Goal: Task Accomplishment & Management: Use online tool/utility

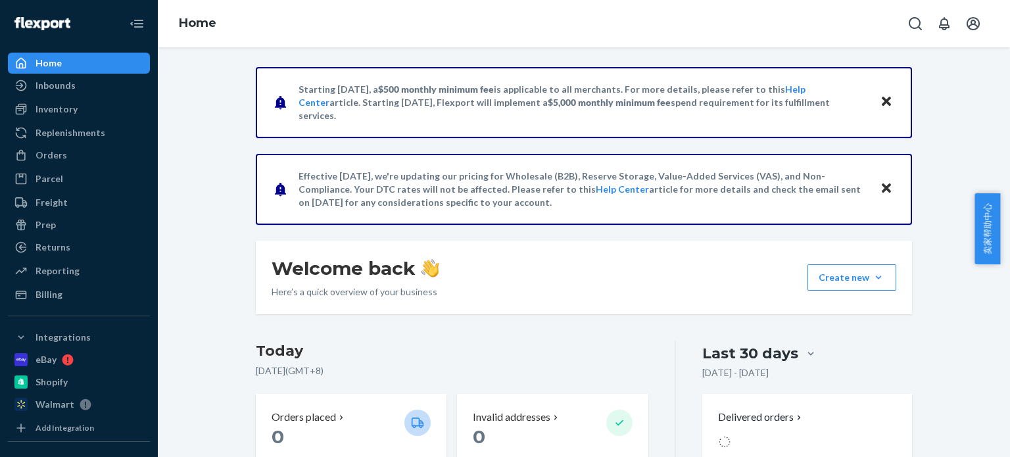
scroll to position [329, 0]
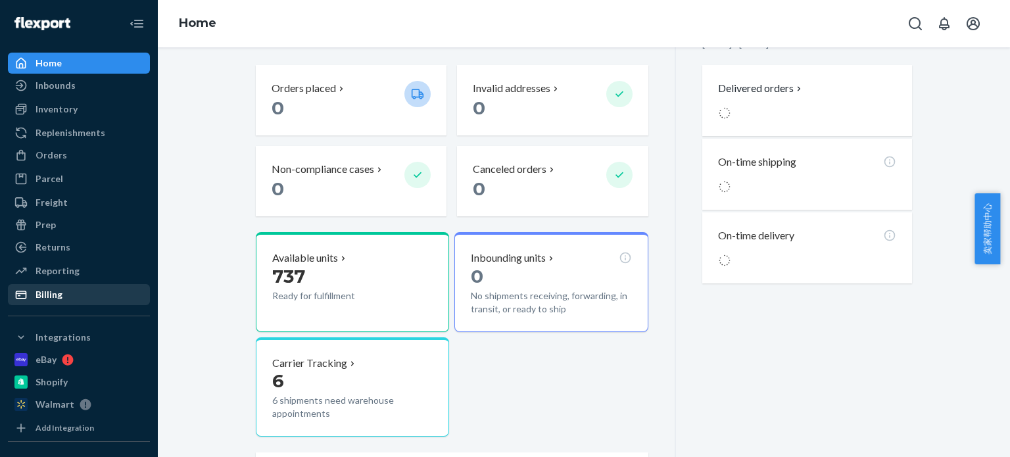
click at [53, 293] on div "Billing" at bounding box center [48, 294] width 27 height 13
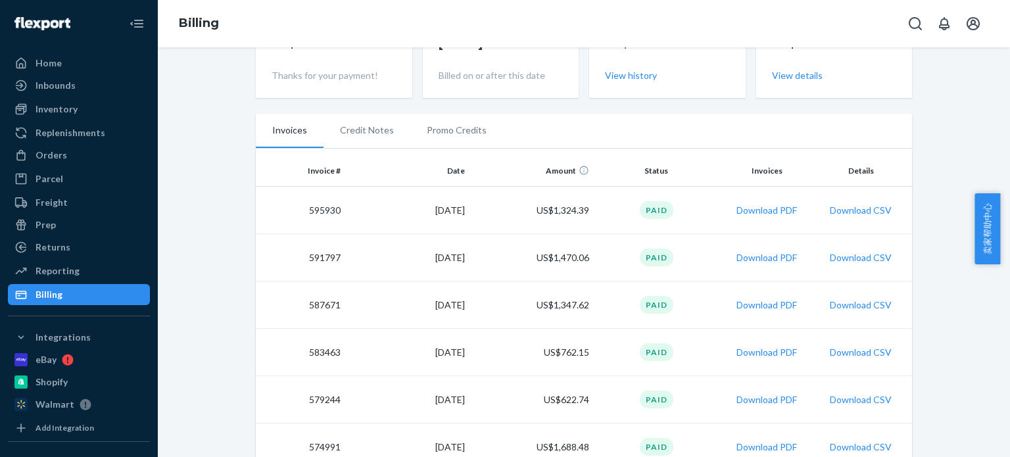
scroll to position [197, 0]
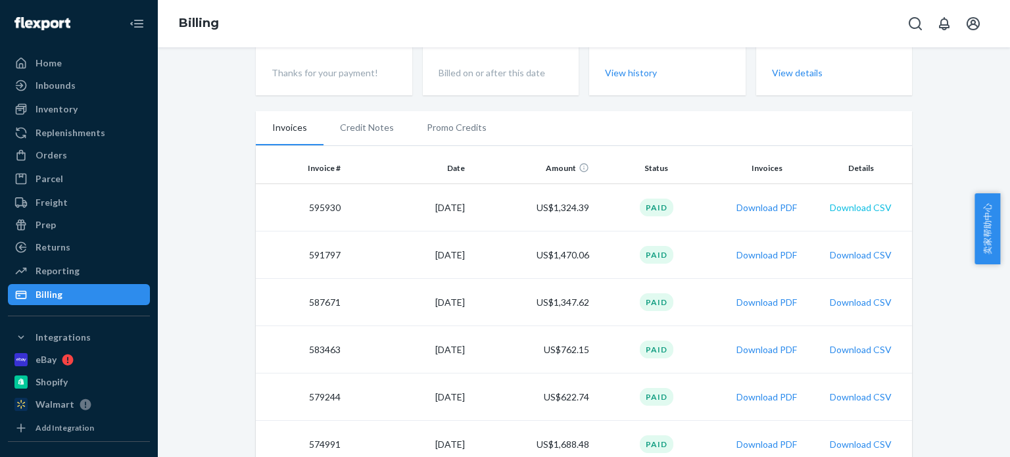
click at [862, 204] on button "Download CSV" at bounding box center [860, 207] width 62 height 13
click at [857, 253] on button "Download CSV" at bounding box center [860, 254] width 62 height 13
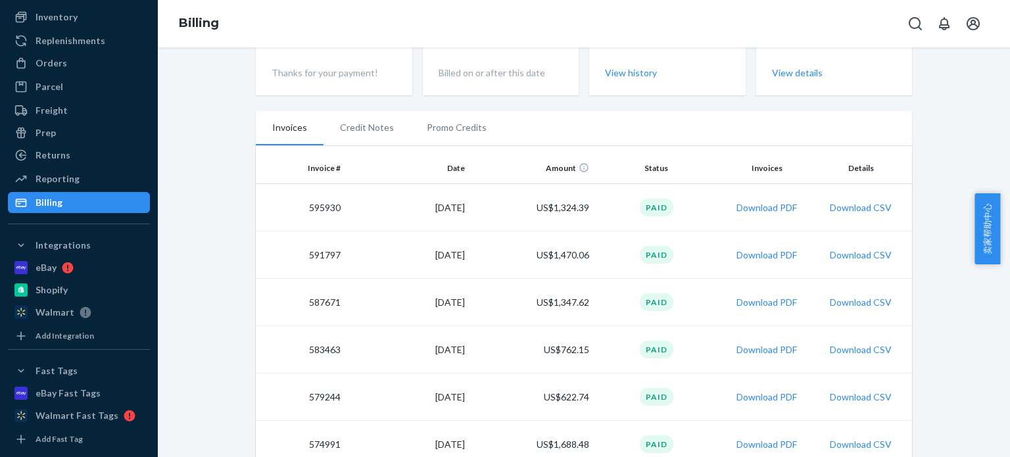
scroll to position [91, 0]
